Goal: Task Accomplishment & Management: Use online tool/utility

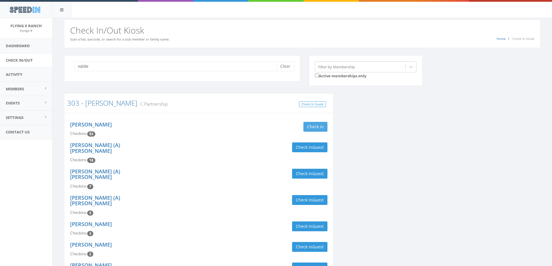
type input "valde"
click at [316, 125] on button "Check in" at bounding box center [316, 127] width 24 height 10
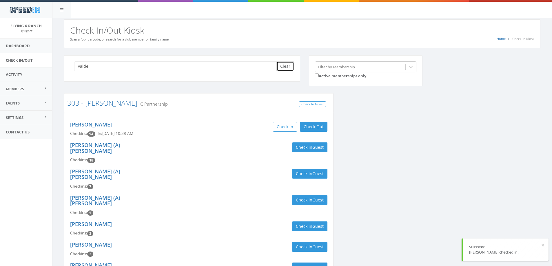
click at [282, 67] on button "Clear" at bounding box center [286, 66] width 18 height 10
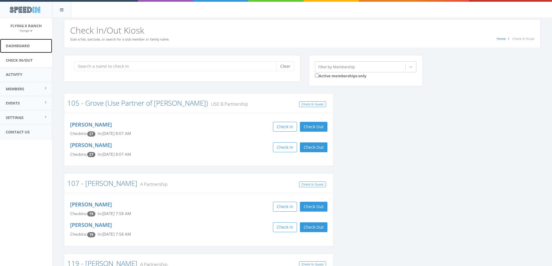
click at [23, 46] on link "Dashboard" at bounding box center [26, 46] width 52 height 14
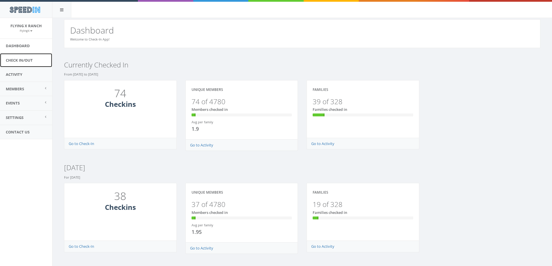
click at [23, 59] on link "Check In/Out" at bounding box center [26, 60] width 52 height 14
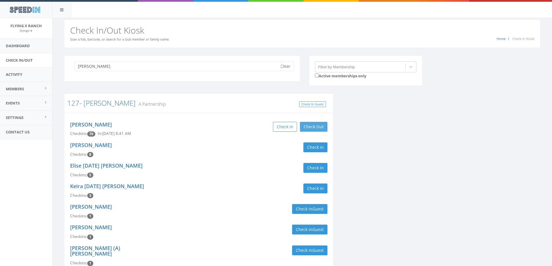
type input "[PERSON_NAME]"
click at [309, 124] on button "Check Out" at bounding box center [314, 127] width 28 height 10
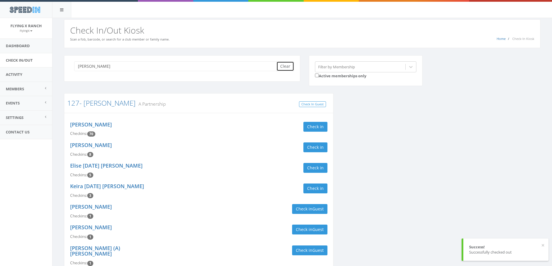
click at [281, 67] on button "Clear" at bounding box center [286, 66] width 18 height 10
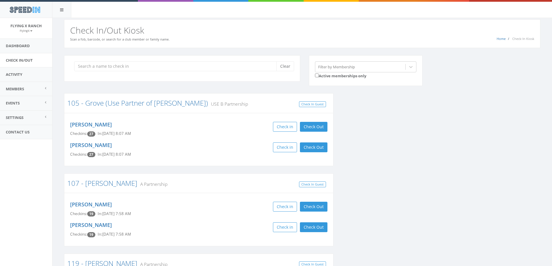
click at [336, 28] on h2 "Check In/Out Kiosk" at bounding box center [302, 31] width 465 height 10
click at [97, 68] on input "search" at bounding box center [177, 66] width 207 height 10
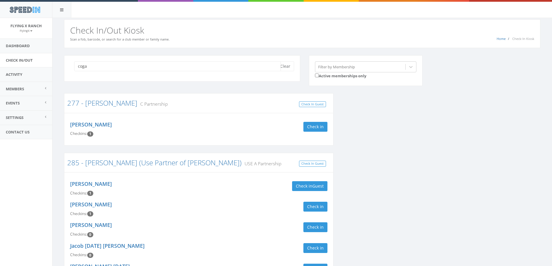
click at [279, 67] on input "coga" at bounding box center [177, 66] width 207 height 10
type input "coga"
click at [282, 67] on button "Clear" at bounding box center [286, 66] width 18 height 10
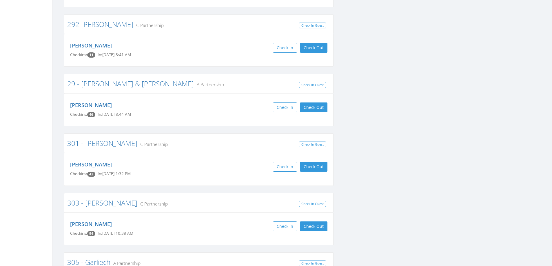
scroll to position [2117, 0]
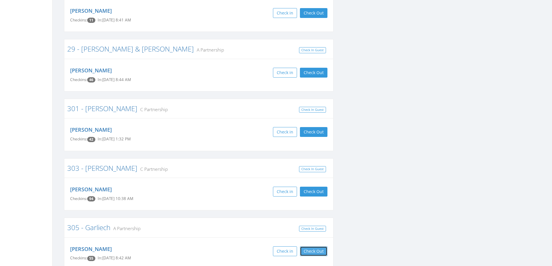
click at [319, 247] on button "Check Out" at bounding box center [314, 252] width 28 height 10
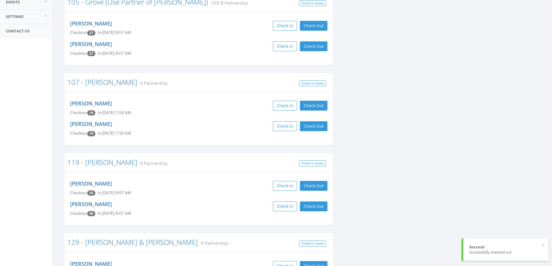
scroll to position [0, 0]
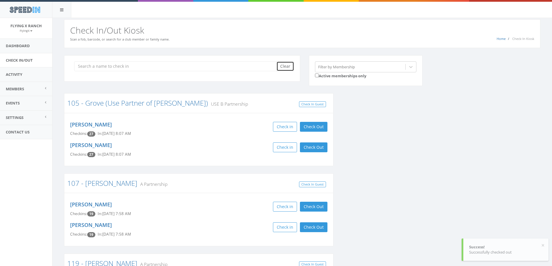
click at [288, 67] on button "Clear" at bounding box center [286, 66] width 18 height 10
